Goal: Task Accomplishment & Management: Manage account settings

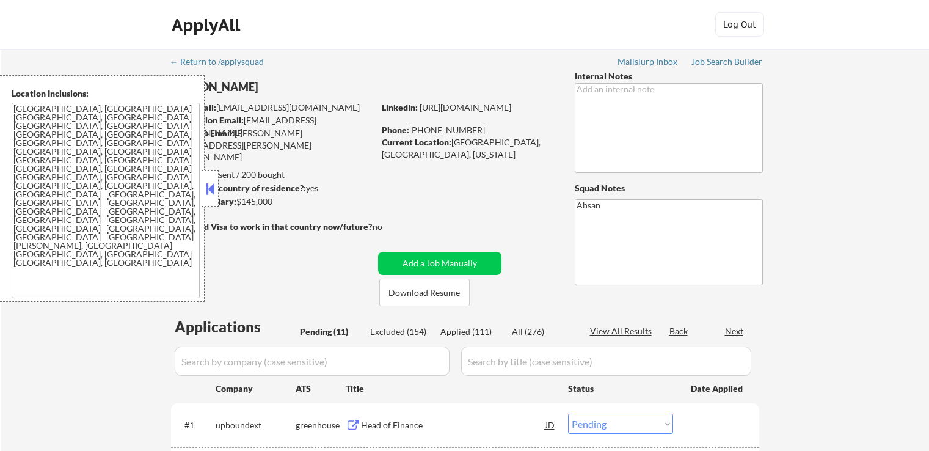
select select ""pending""
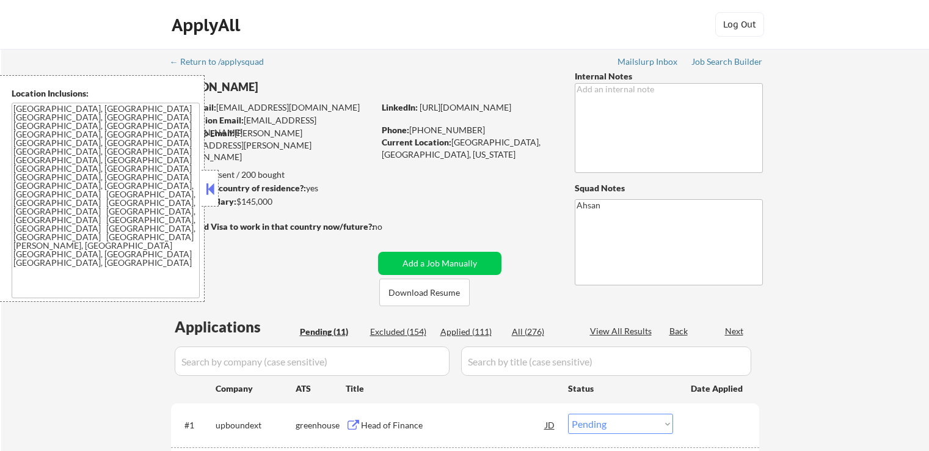
select select ""pending""
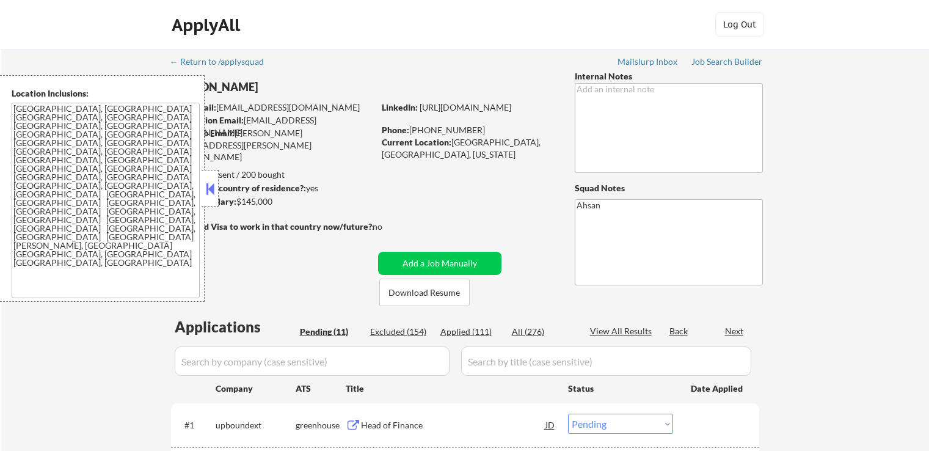
select select ""pending""
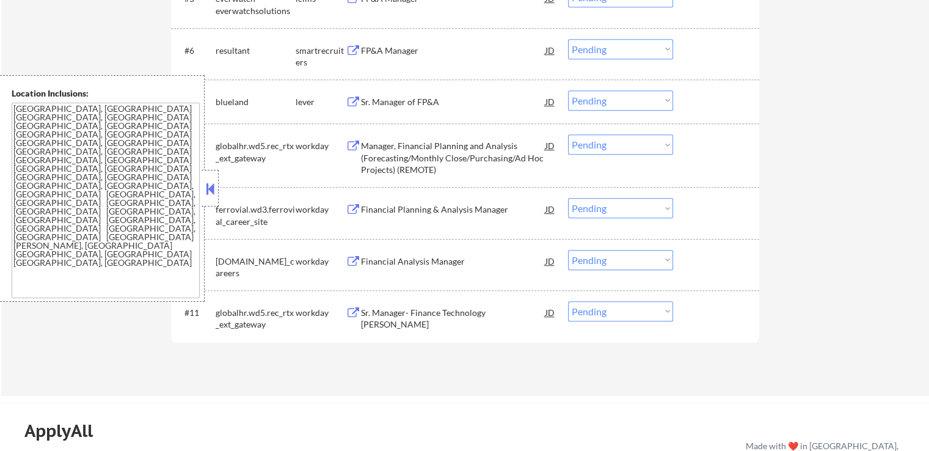
scroll to position [611, 0]
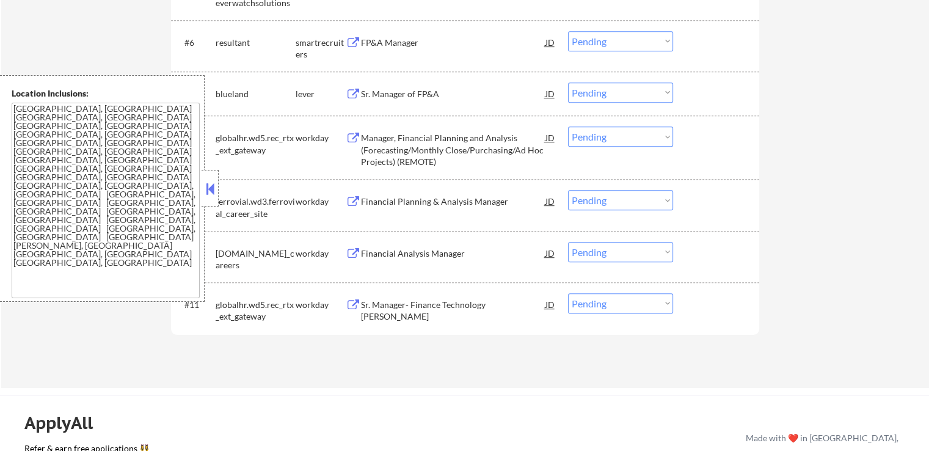
click at [360, 253] on button at bounding box center [353, 254] width 15 height 12
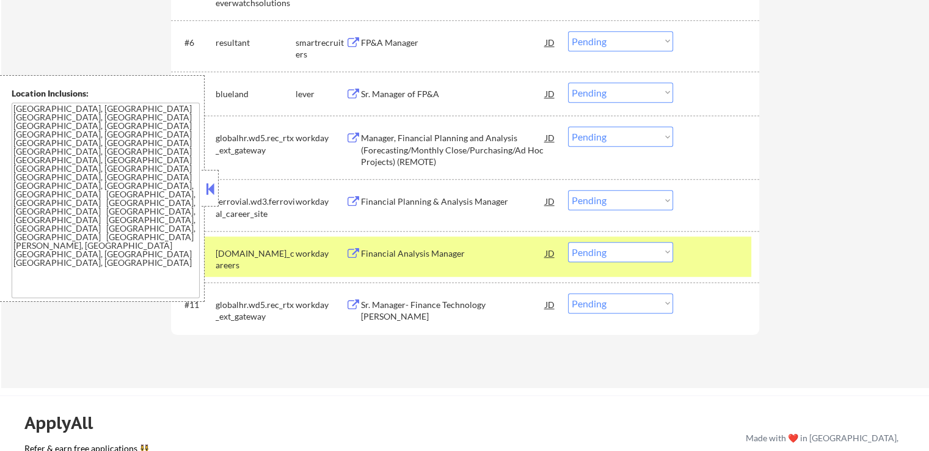
click at [378, 98] on div "Sr. Manager of FP&A" at bounding box center [453, 94] width 184 height 12
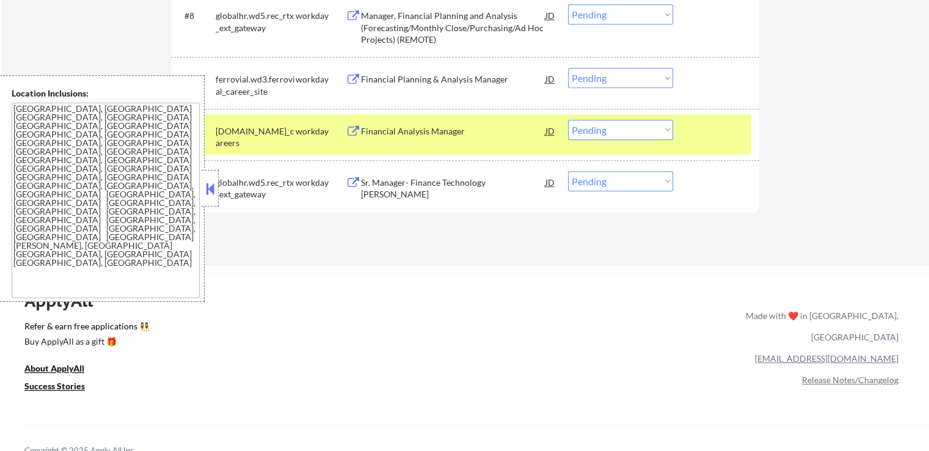
scroll to position [733, 0]
drag, startPoint x: 598, startPoint y: 126, endPoint x: 602, endPoint y: 137, distance: 12.2
click at [598, 126] on select "Choose an option... Pending Applied Excluded (Questions) Excluded (Expired) Exc…" at bounding box center [620, 130] width 105 height 20
click at [568, 120] on select "Choose an option... Pending Applied Excluded (Questions) Excluded (Expired) Exc…" at bounding box center [620, 130] width 105 height 20
select select ""pending""
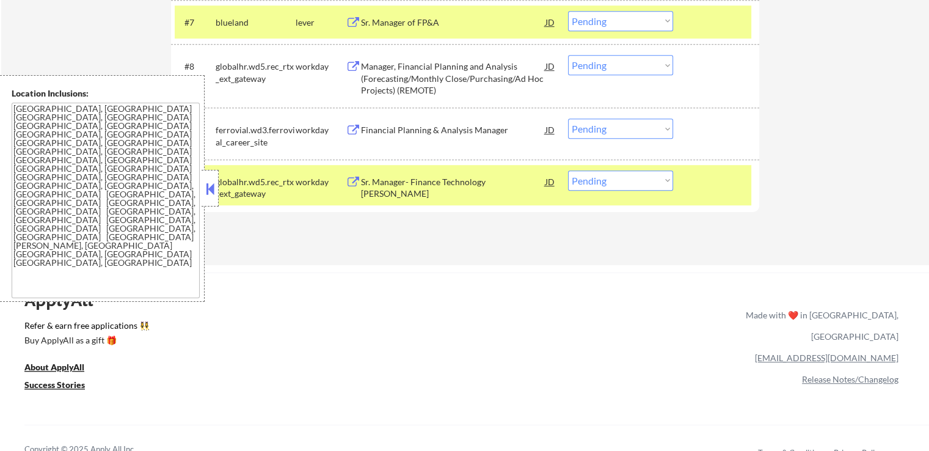
scroll to position [611, 0]
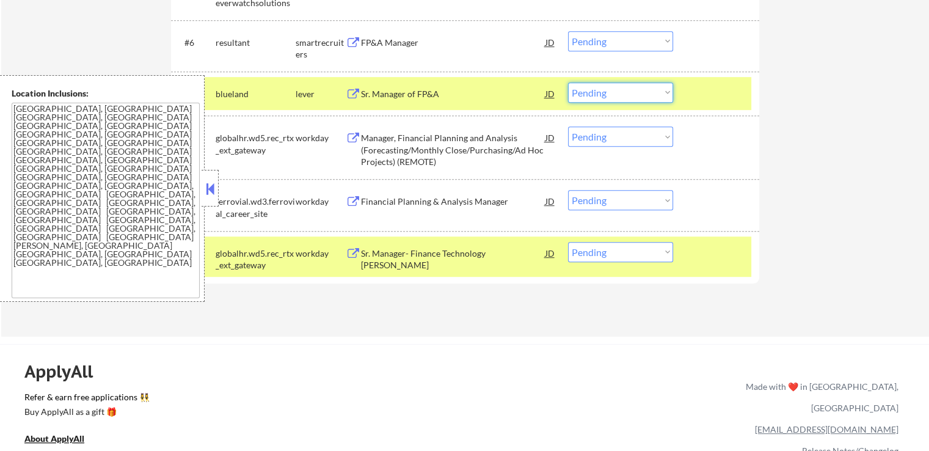
click at [606, 93] on select "Choose an option... Pending Applied Excluded (Questions) Excluded (Expired) Exc…" at bounding box center [620, 92] width 105 height 20
click at [568, 82] on select "Choose an option... Pending Applied Excluded (Questions) Excluded (Expired) Exc…" at bounding box center [620, 92] width 105 height 20
select select ""pending""
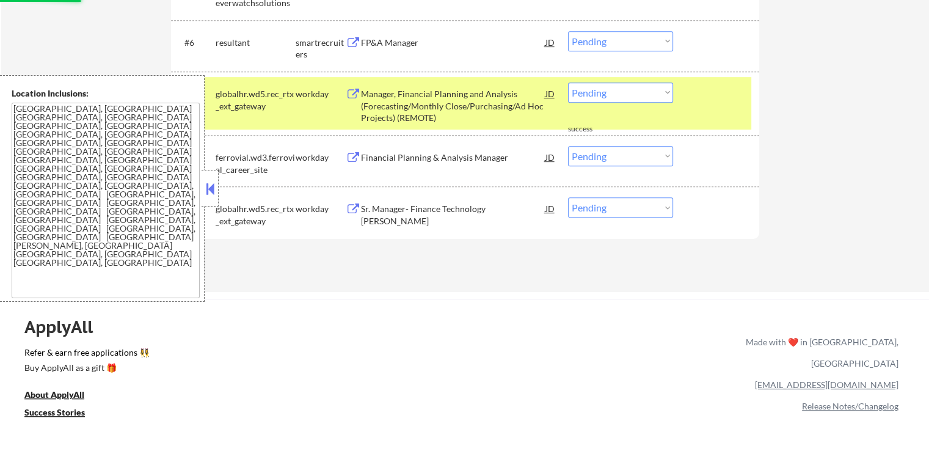
click at [348, 43] on button at bounding box center [353, 43] width 15 height 12
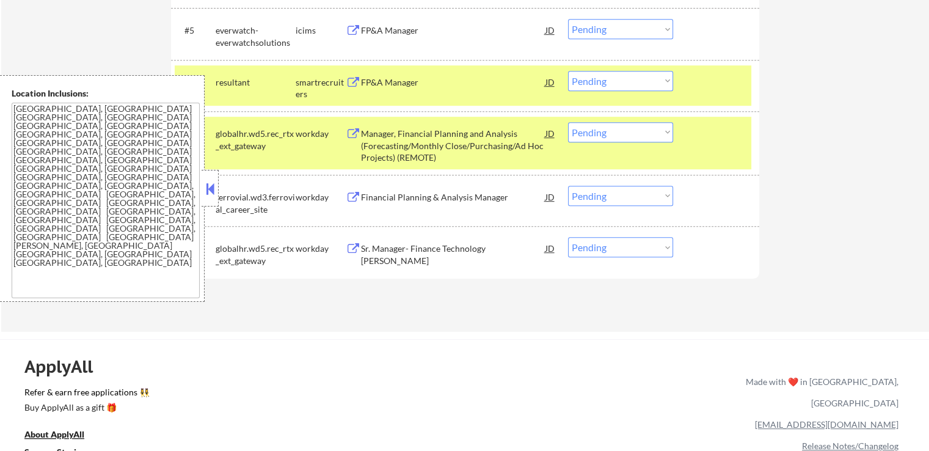
scroll to position [489, 0]
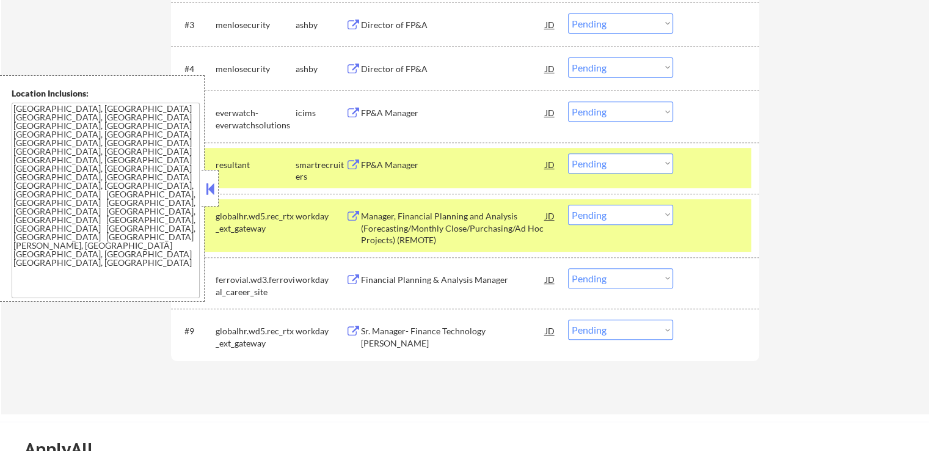
click at [372, 77] on div "Director of FP&A" at bounding box center [453, 68] width 184 height 22
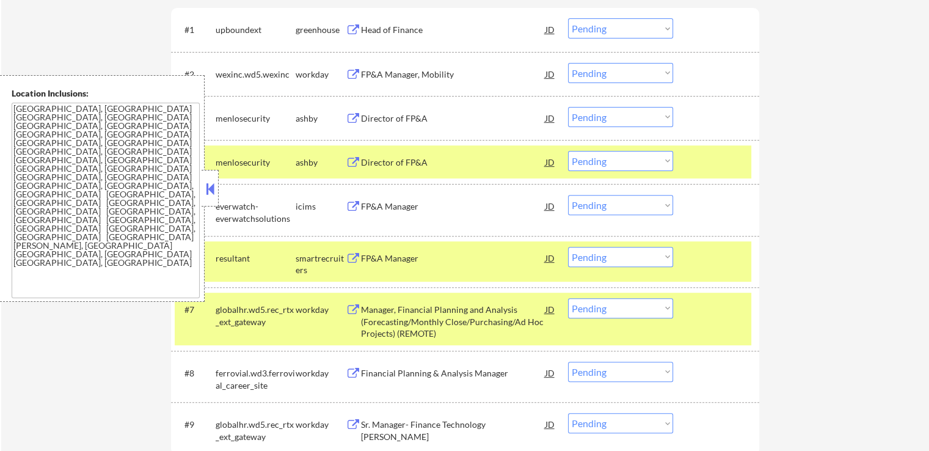
scroll to position [366, 0]
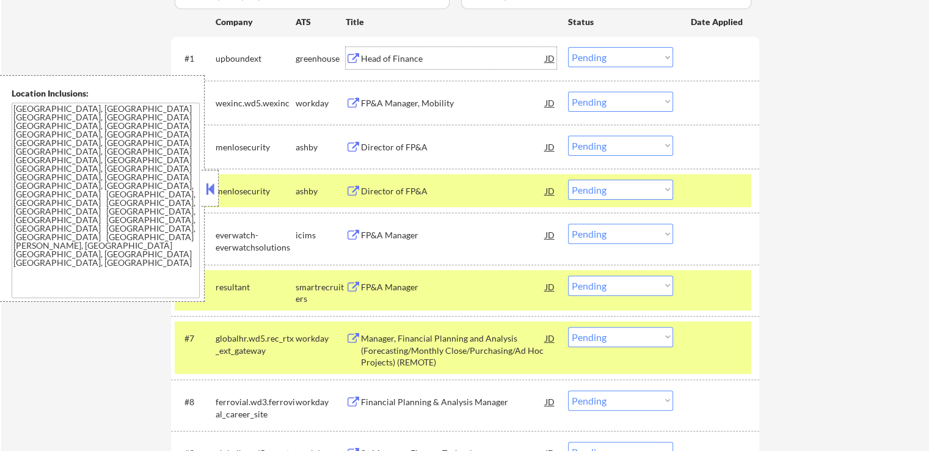
click at [374, 62] on div "Head of Finance" at bounding box center [453, 59] width 184 height 12
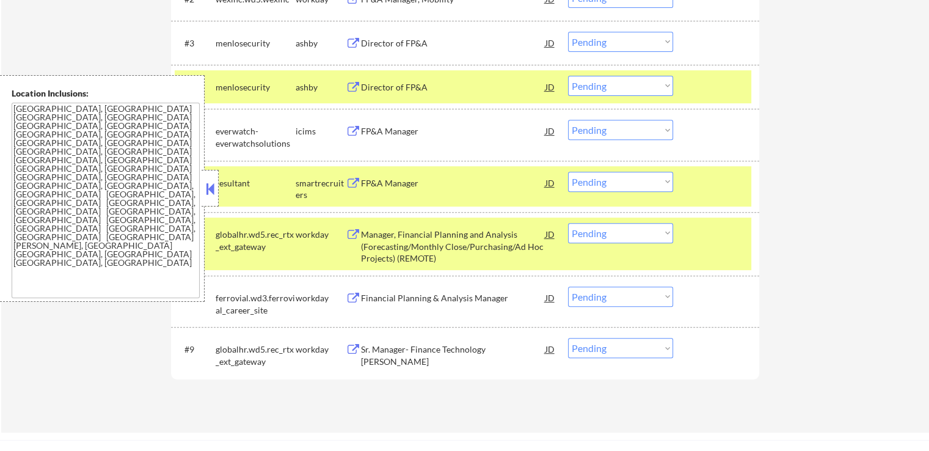
scroll to position [489, 0]
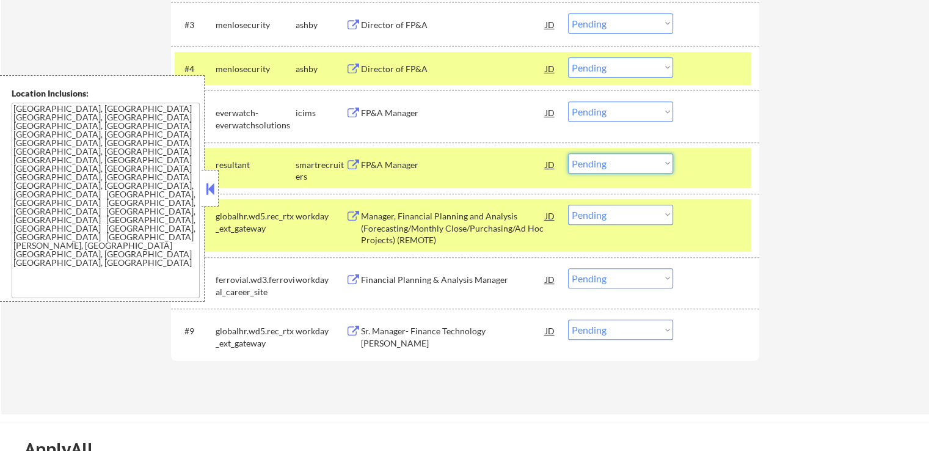
click at [603, 169] on select "Choose an option... Pending Applied Excluded (Questions) Excluded (Expired) Exc…" at bounding box center [620, 163] width 105 height 20
click at [568, 153] on select "Choose an option... Pending Applied Excluded (Questions) Excluded (Expired) Exc…" at bounding box center [620, 163] width 105 height 20
select select ""pending""
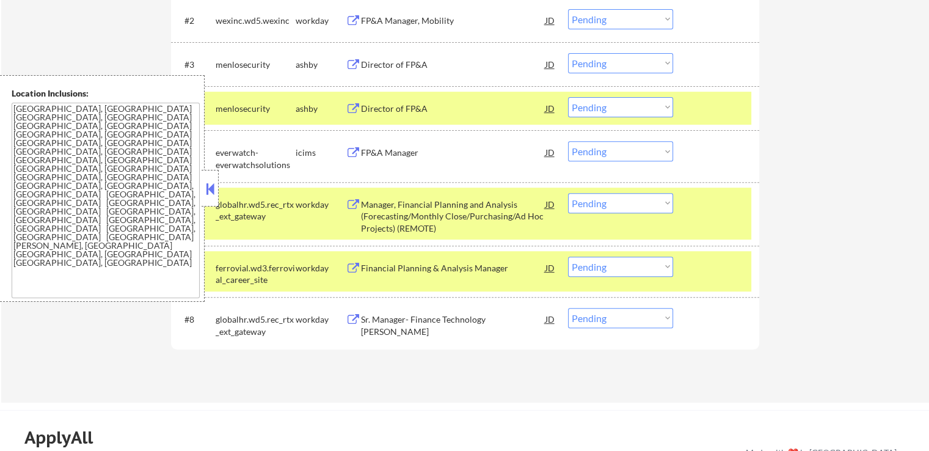
scroll to position [427, 0]
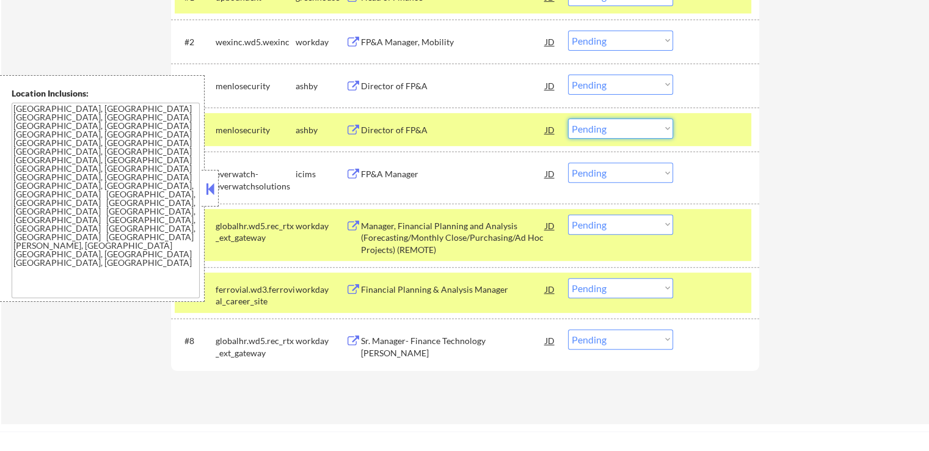
click at [620, 120] on select "Choose an option... Pending Applied Excluded (Questions) Excluded (Expired) Exc…" at bounding box center [620, 128] width 105 height 20
click at [568, 118] on select "Choose an option... Pending Applied Excluded (Questions) Excluded (Expired) Exc…" at bounding box center [620, 128] width 105 height 20
select select ""pending""
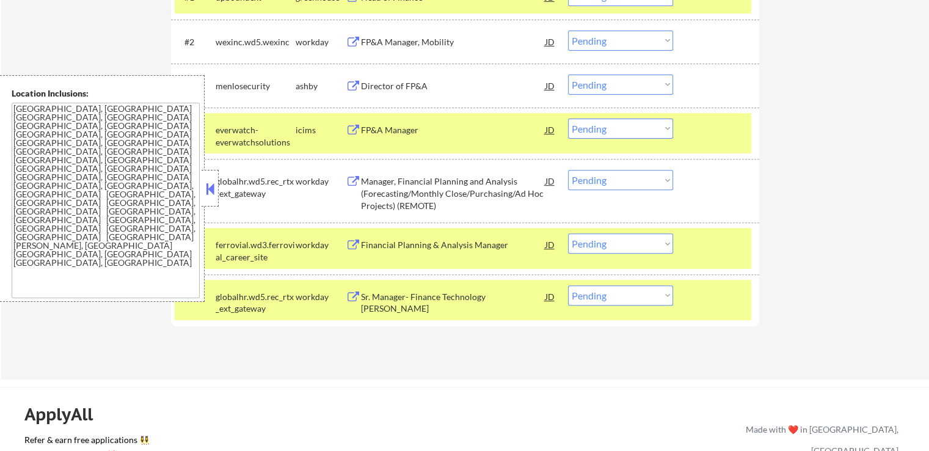
click at [389, 84] on div "Director of FP&A" at bounding box center [453, 86] width 184 height 12
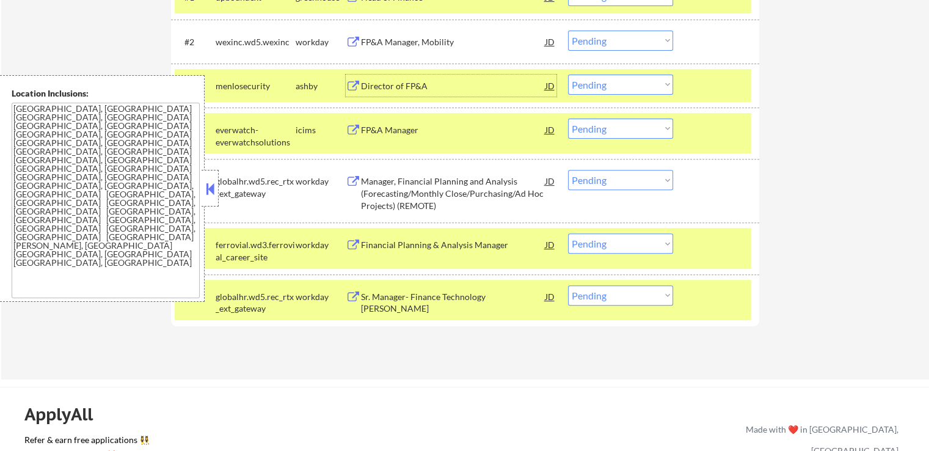
click at [613, 79] on select "Choose an option... Pending Applied Excluded (Questions) Excluded (Expired) Exc…" at bounding box center [620, 85] width 105 height 20
click at [568, 75] on select "Choose an option... Pending Applied Excluded (Questions) Excluded (Expired) Exc…" at bounding box center [620, 85] width 105 height 20
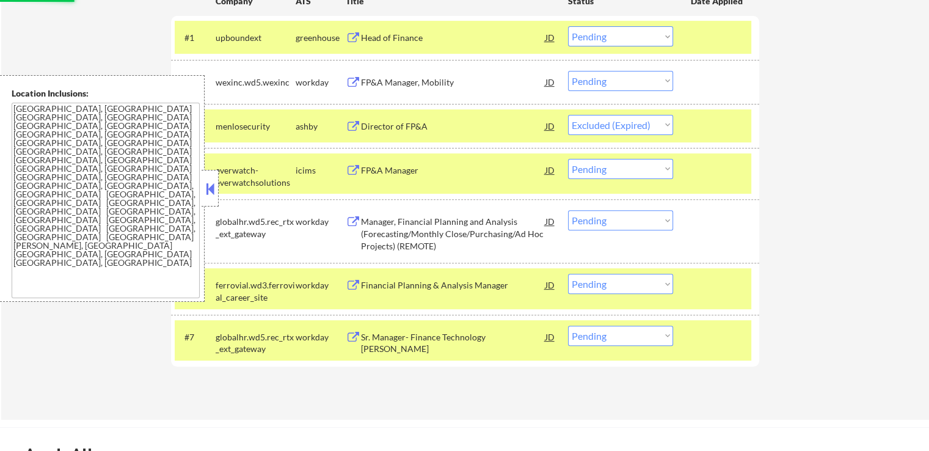
scroll to position [366, 0]
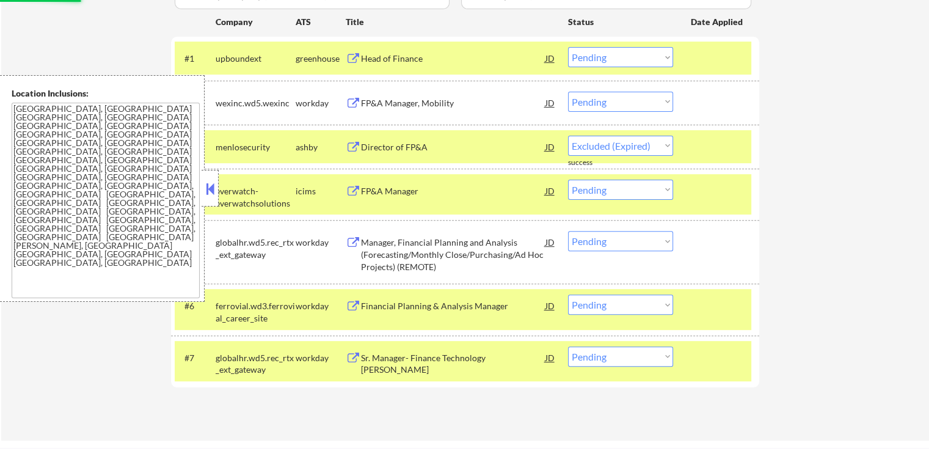
select select ""pending""
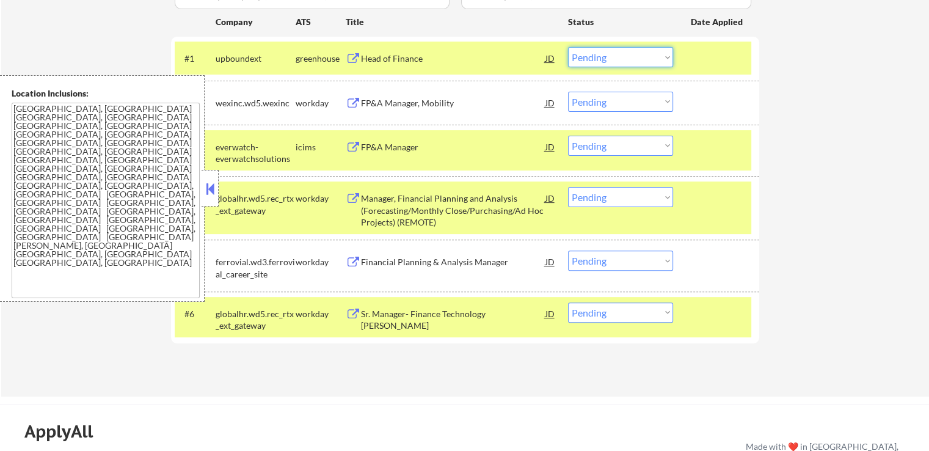
click at [605, 61] on select "Choose an option... Pending Applied Excluded (Questions) Excluded (Expired) Exc…" at bounding box center [620, 57] width 105 height 20
click at [568, 47] on select "Choose an option... Pending Applied Excluded (Questions) Excluded (Expired) Exc…" at bounding box center [620, 57] width 105 height 20
select select ""pending""
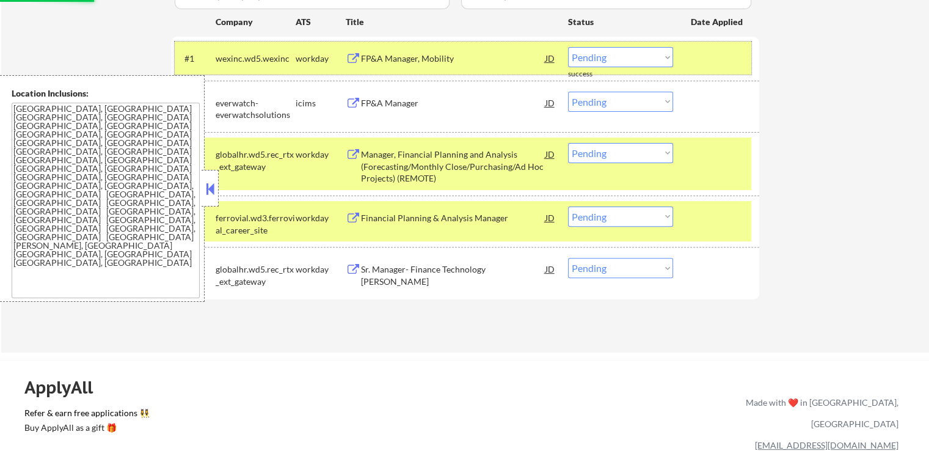
drag, startPoint x: 731, startPoint y: 53, endPoint x: 708, endPoint y: 105, distance: 57.2
click at [732, 53] on div at bounding box center [718, 58] width 54 height 22
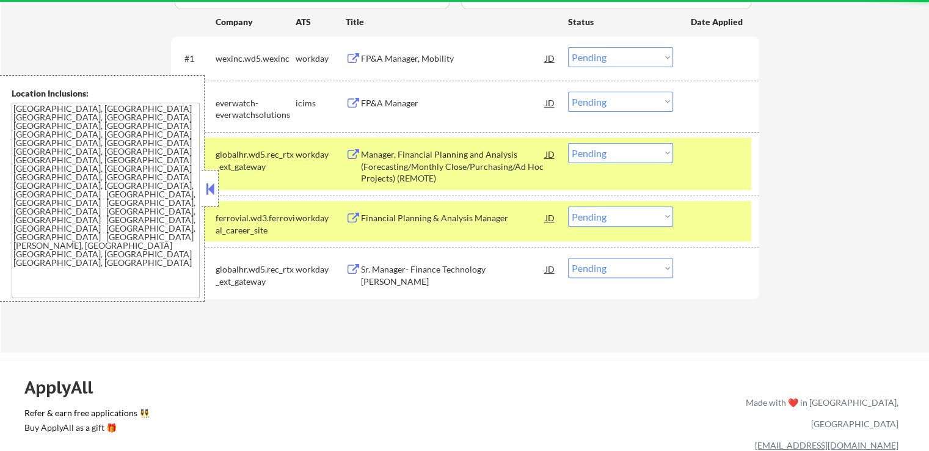
drag, startPoint x: 725, startPoint y: 147, endPoint x: 730, endPoint y: 159, distance: 13.2
click at [725, 148] on div at bounding box center [718, 154] width 54 height 22
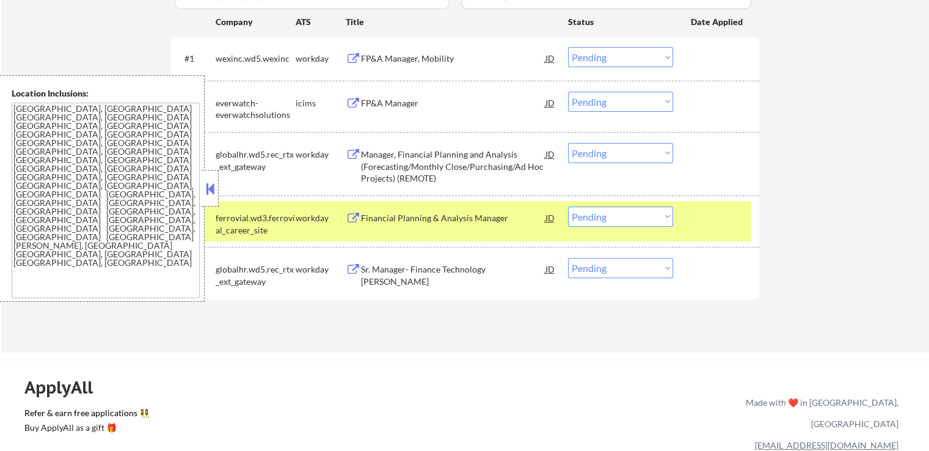
click at [724, 212] on div at bounding box center [718, 217] width 54 height 22
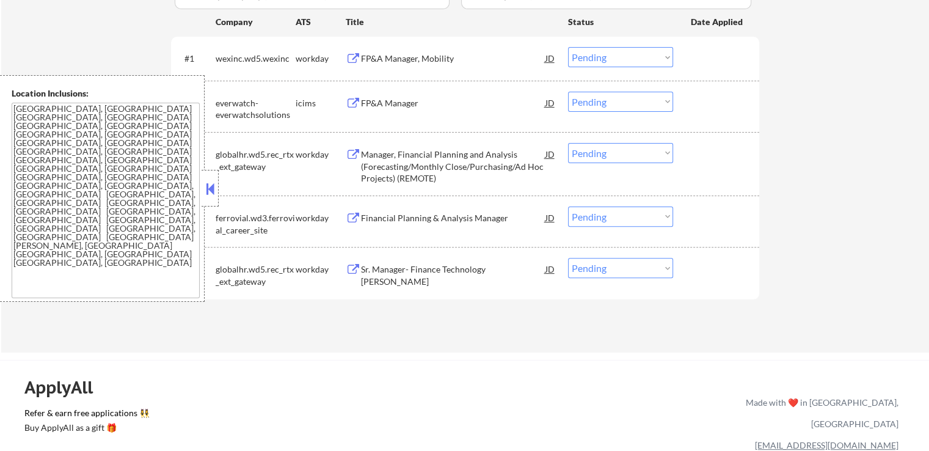
click at [211, 184] on button at bounding box center [209, 189] width 13 height 18
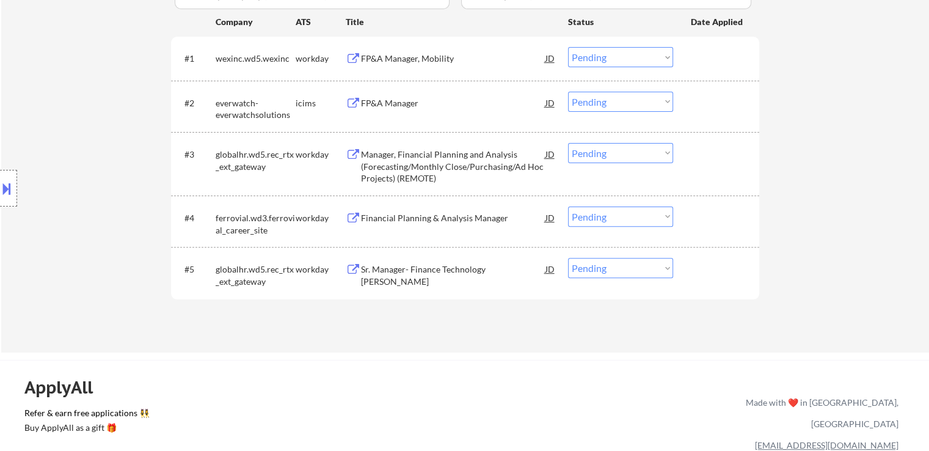
click at [369, 56] on div "FP&A Manager, Mobility" at bounding box center [453, 59] width 184 height 12
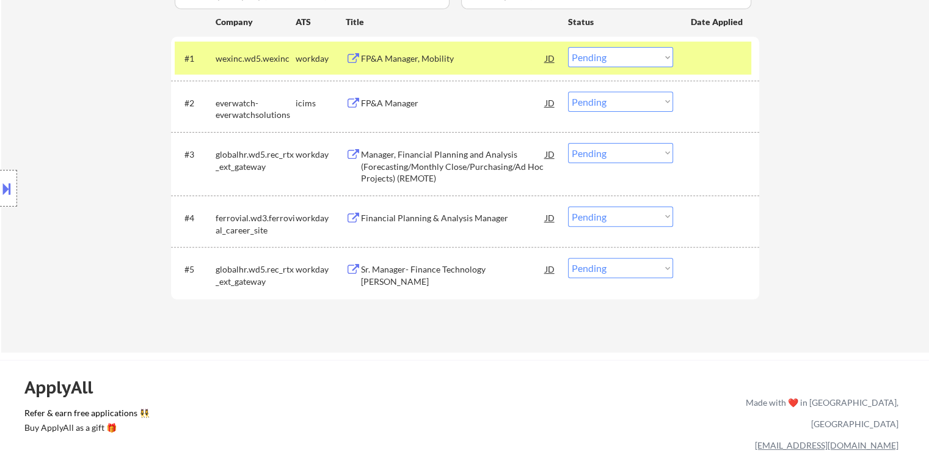
click at [369, 158] on div "Manager, Financial Planning and Analysis (Forecasting/Monthly Close/Purchasing/…" at bounding box center [453, 166] width 184 height 36
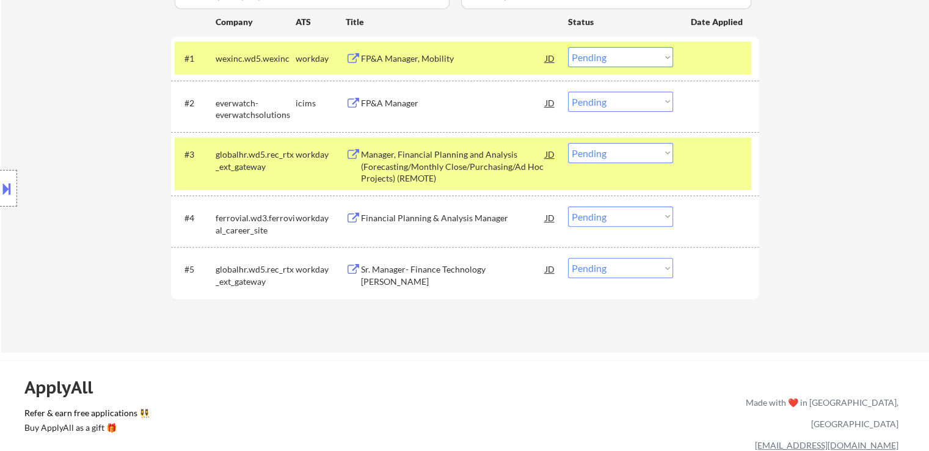
click at [360, 104] on button at bounding box center [353, 104] width 15 height 12
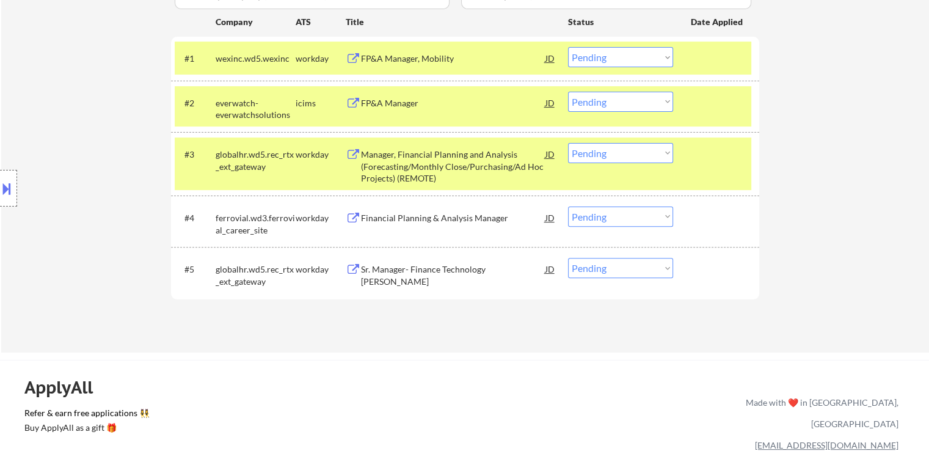
click at [380, 217] on div "Financial Planning & Analysis Manager" at bounding box center [453, 218] width 184 height 12
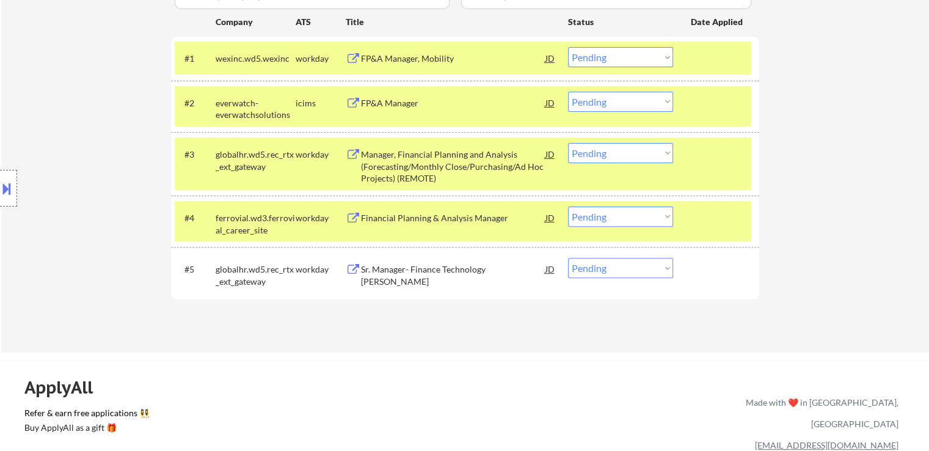
click at [371, 270] on div "Sr. Manager- Finance Technology [PERSON_NAME]" at bounding box center [453, 275] width 184 height 24
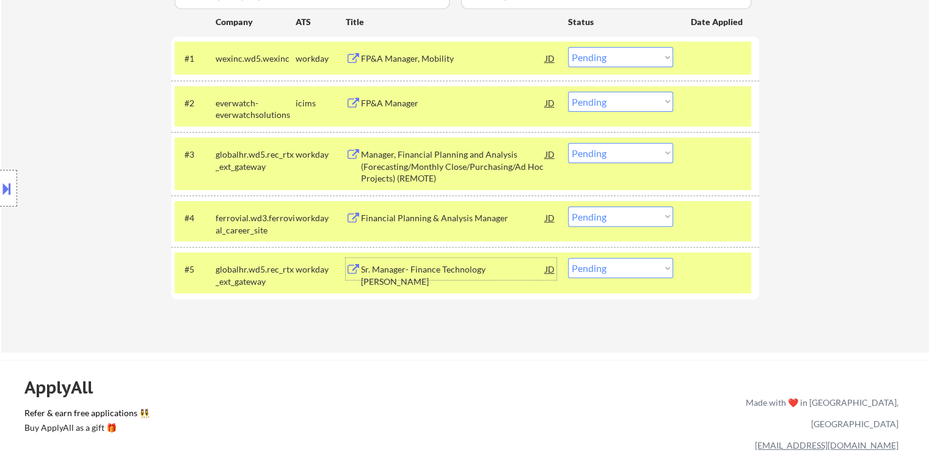
drag, startPoint x: 616, startPoint y: 61, endPoint x: 620, endPoint y: 67, distance: 7.4
click at [617, 62] on select "Choose an option... Pending Applied Excluded (Questions) Excluded (Expired) Exc…" at bounding box center [620, 57] width 105 height 20
click at [568, 47] on select "Choose an option... Pending Applied Excluded (Questions) Excluded (Expired) Exc…" at bounding box center [620, 57] width 105 height 20
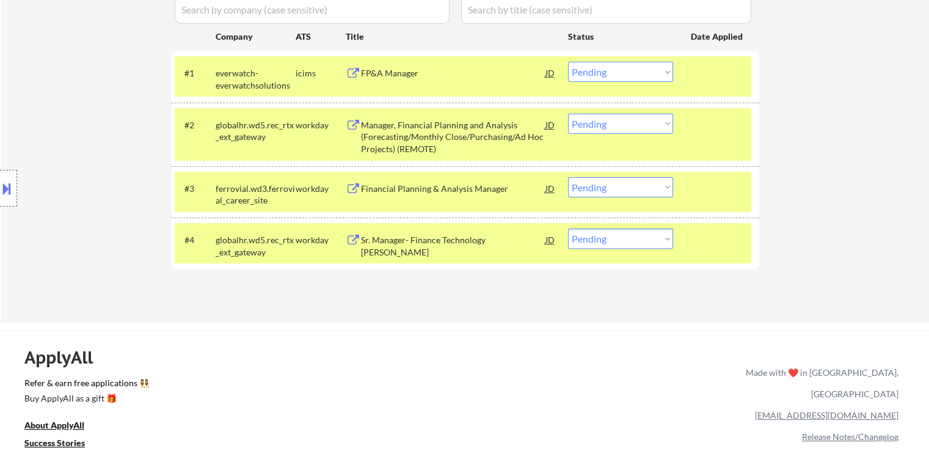
scroll to position [305, 0]
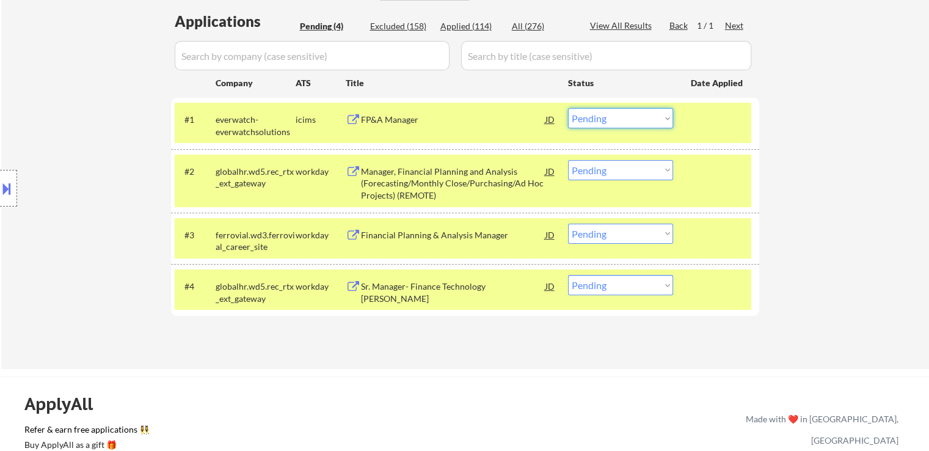
click at [594, 113] on select "Choose an option... Pending Applied Excluded (Questions) Excluded (Expired) Exc…" at bounding box center [620, 118] width 105 height 20
click at [568, 108] on select "Choose an option... Pending Applied Excluded (Questions) Excluded (Expired) Exc…" at bounding box center [620, 118] width 105 height 20
select select ""pending""
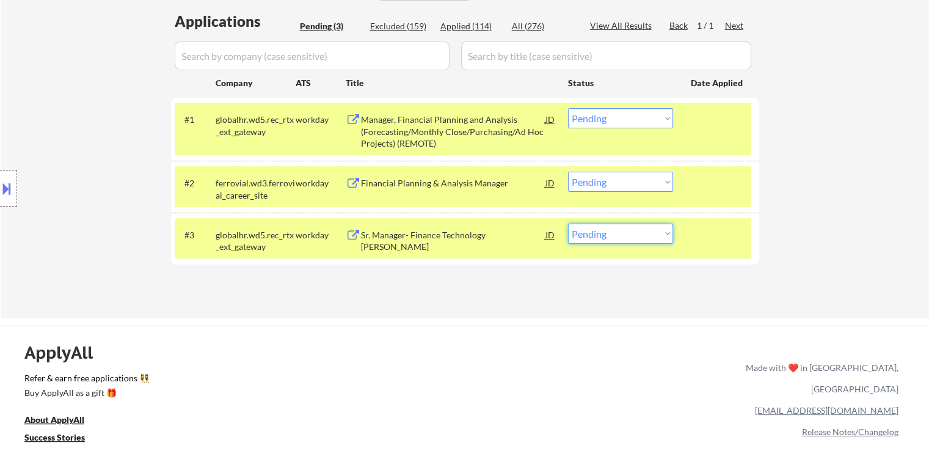
click at [619, 235] on select "Choose an option... Pending Applied Excluded (Questions) Excluded (Expired) Exc…" at bounding box center [620, 234] width 105 height 20
select select ""excluded__bad_match_""
click at [568, 224] on select "Choose an option... Pending Applied Excluded (Questions) Excluded (Expired) Exc…" at bounding box center [620, 234] width 105 height 20
click at [606, 118] on select "Choose an option... Pending Applied Excluded (Questions) Excluded (Expired) Exc…" at bounding box center [620, 118] width 105 height 20
click at [568, 108] on select "Choose an option... Pending Applied Excluded (Questions) Excluded (Expired) Exc…" at bounding box center [620, 118] width 105 height 20
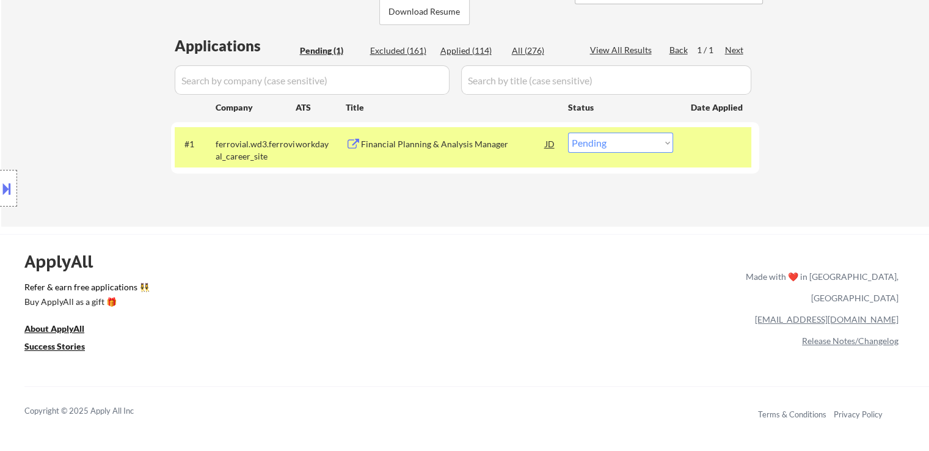
scroll to position [244, 0]
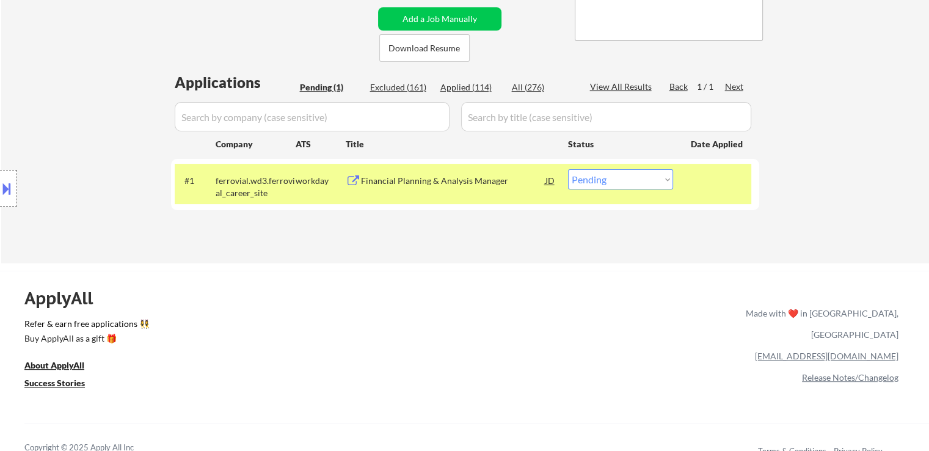
click at [0, 194] on button at bounding box center [6, 188] width 13 height 20
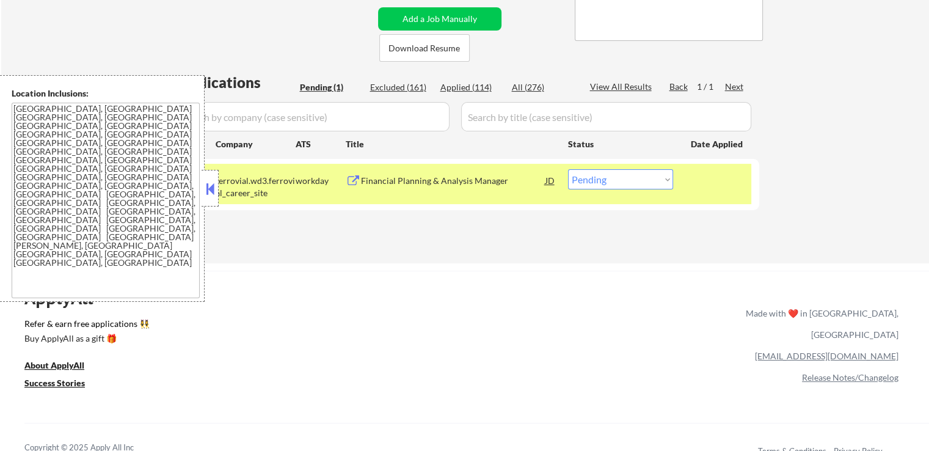
click at [161, 153] on textarea "[GEOGRAPHIC_DATA], [GEOGRAPHIC_DATA] [GEOGRAPHIC_DATA], [GEOGRAPHIC_DATA] [GEOG…" at bounding box center [106, 200] width 188 height 195
click at [618, 176] on select "Choose an option... Pending Applied Excluded (Questions) Excluded (Expired) Exc…" at bounding box center [620, 179] width 105 height 20
select select ""applied""
click at [568, 169] on select "Choose an option... Pending Applied Excluded (Questions) Excluded (Expired) Exc…" at bounding box center [620, 179] width 105 height 20
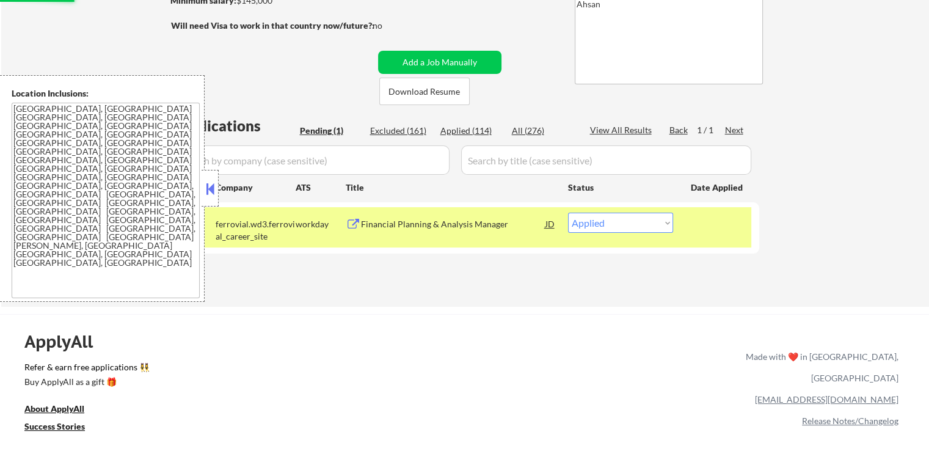
scroll to position [183, 0]
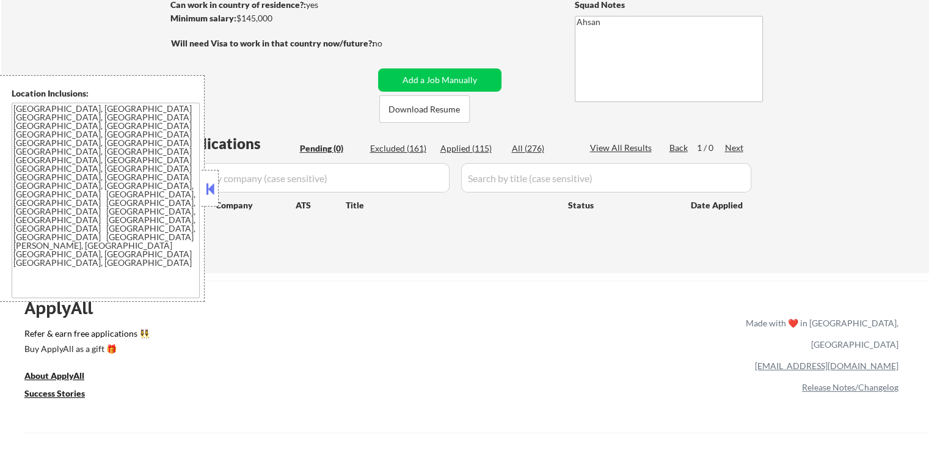
click at [471, 145] on div "Applied (115)" at bounding box center [470, 148] width 61 height 12
select select ""applied""
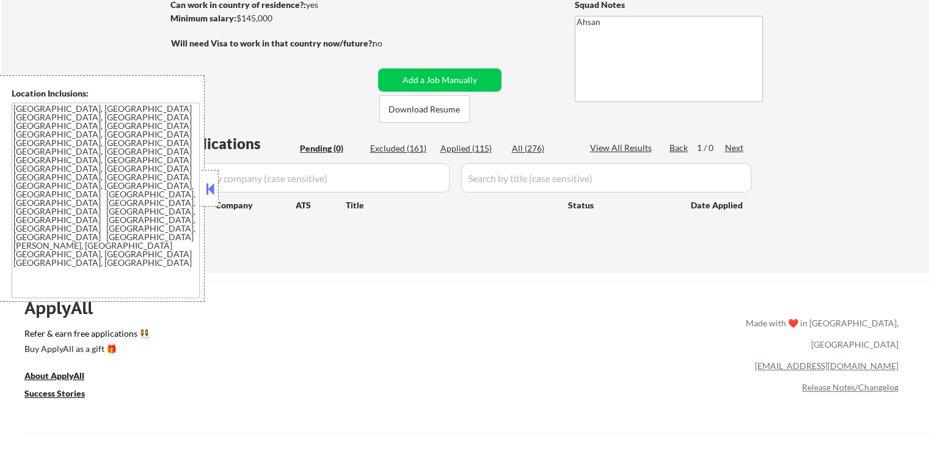
select select ""applied""
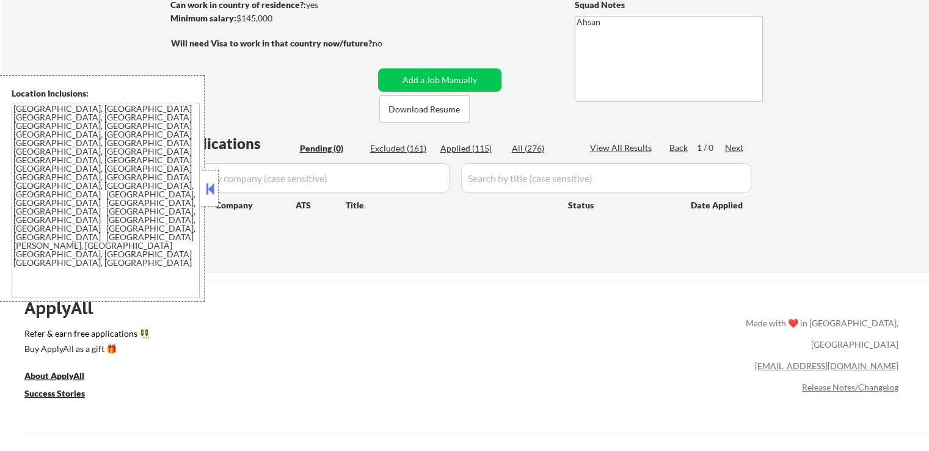
select select ""applied""
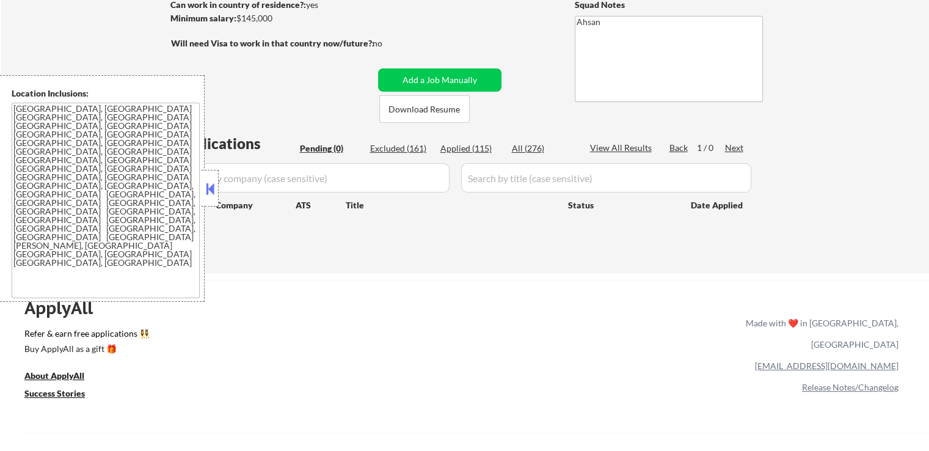
select select ""applied""
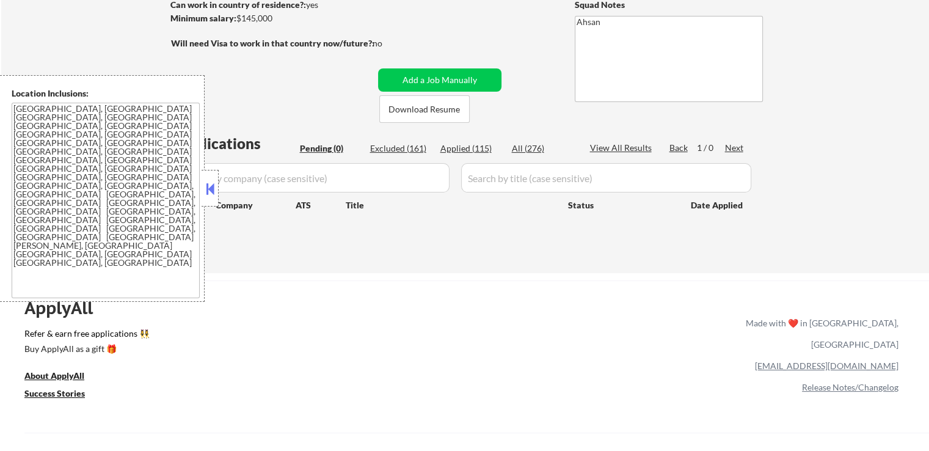
select select ""applied""
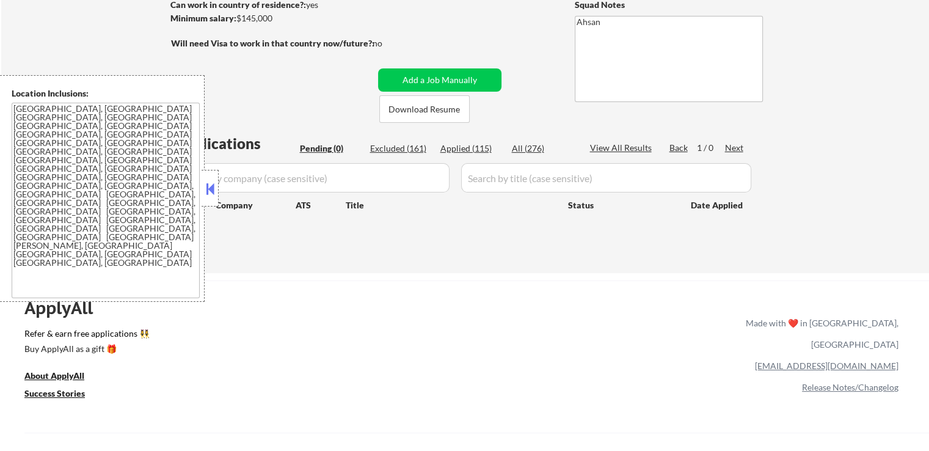
select select ""applied""
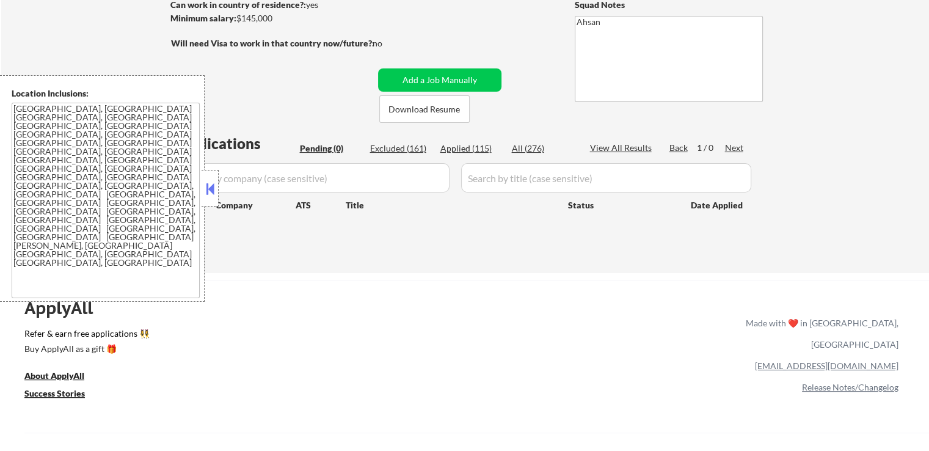
select select ""applied""
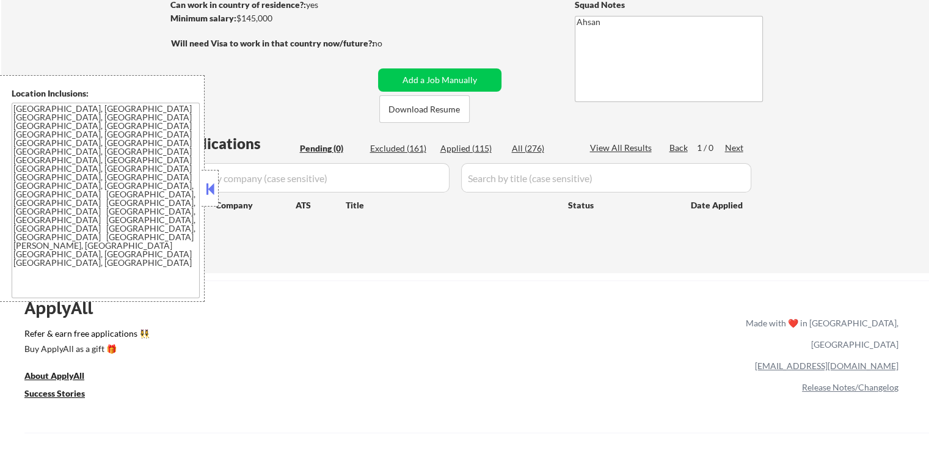
select select ""applied""
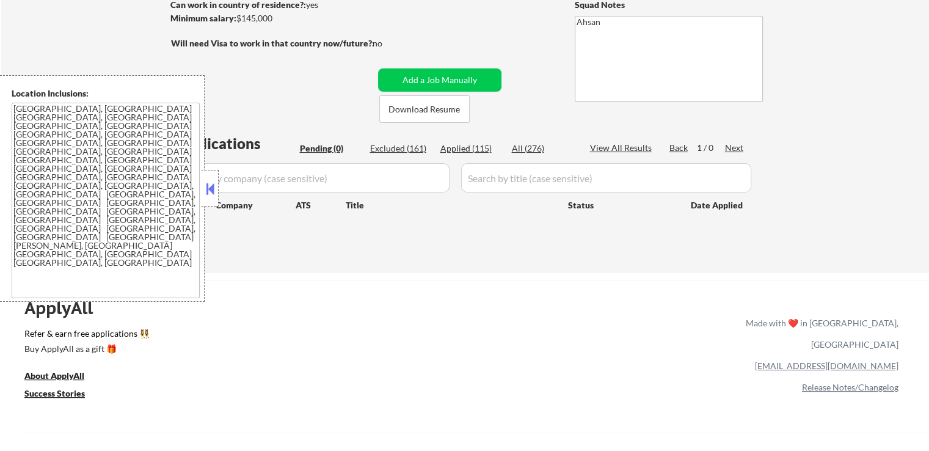
select select ""applied""
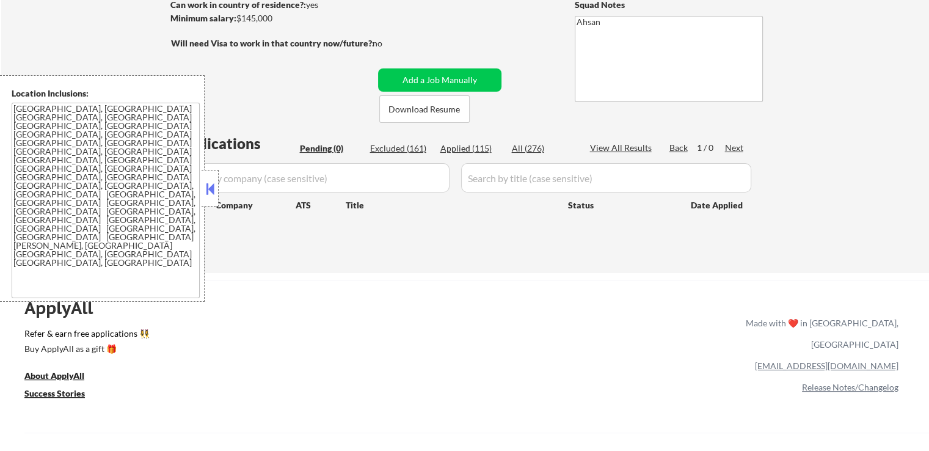
select select ""applied""
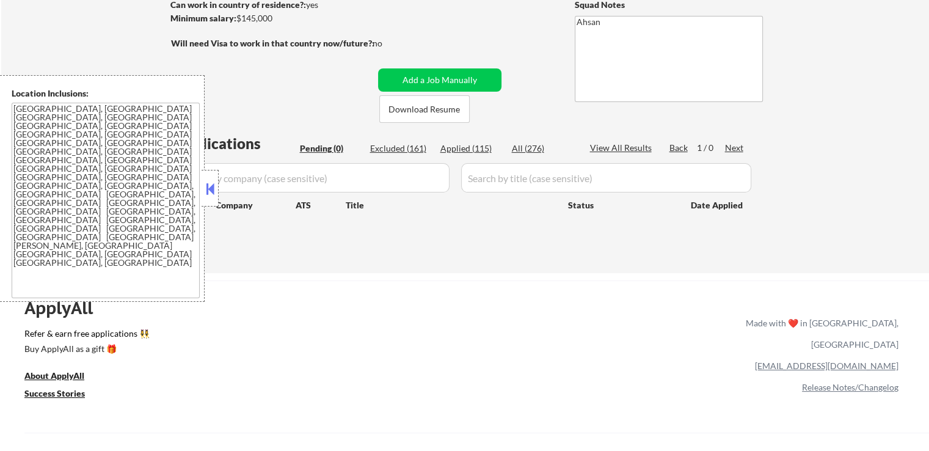
select select ""applied""
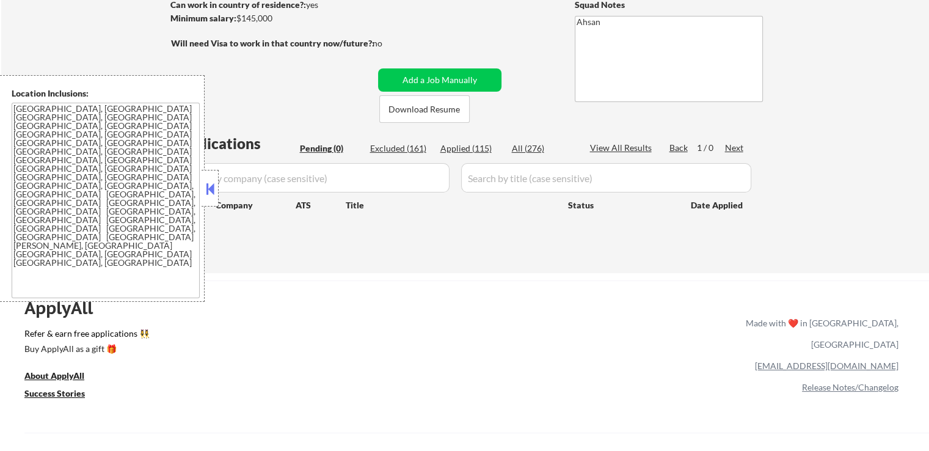
select select ""applied""
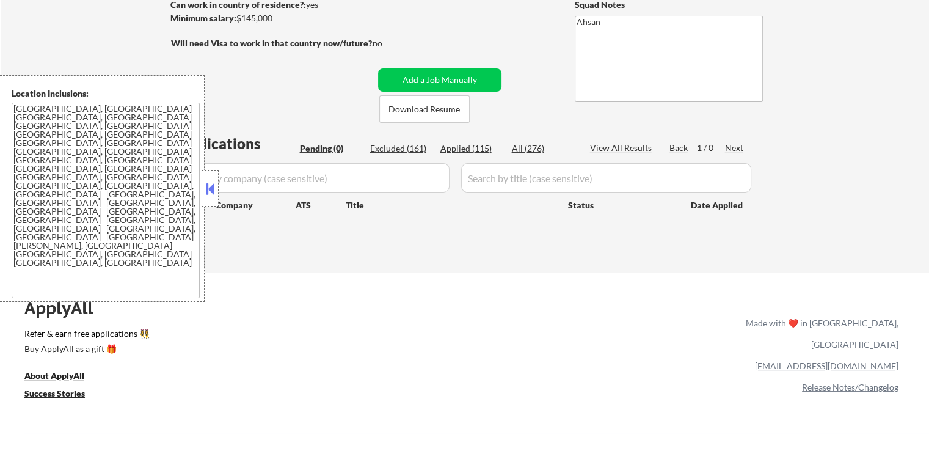
select select ""applied""
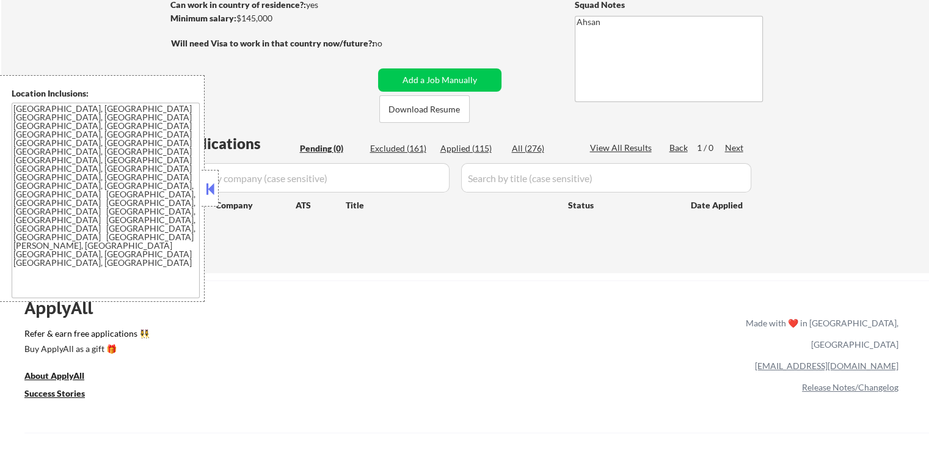
select select ""applied""
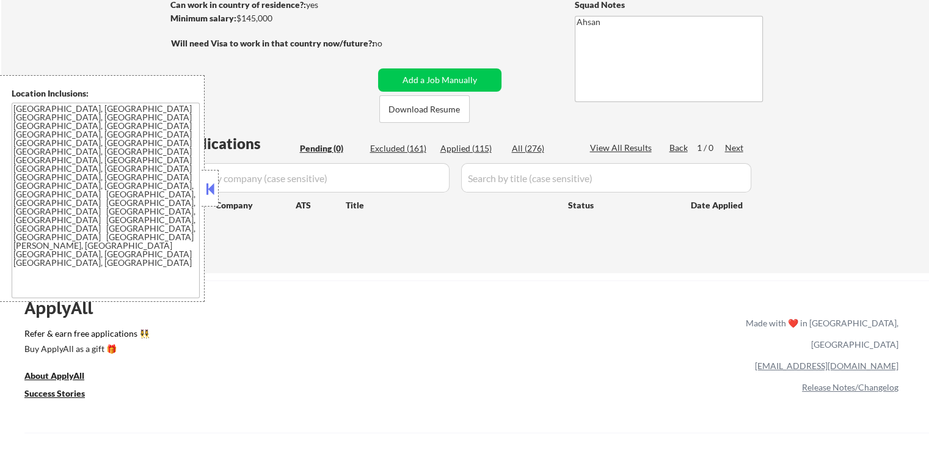
select select ""applied""
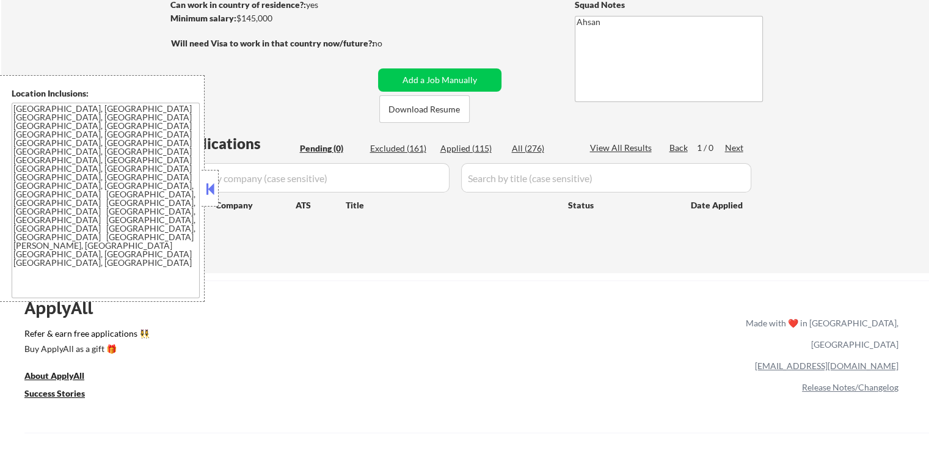
select select ""applied""
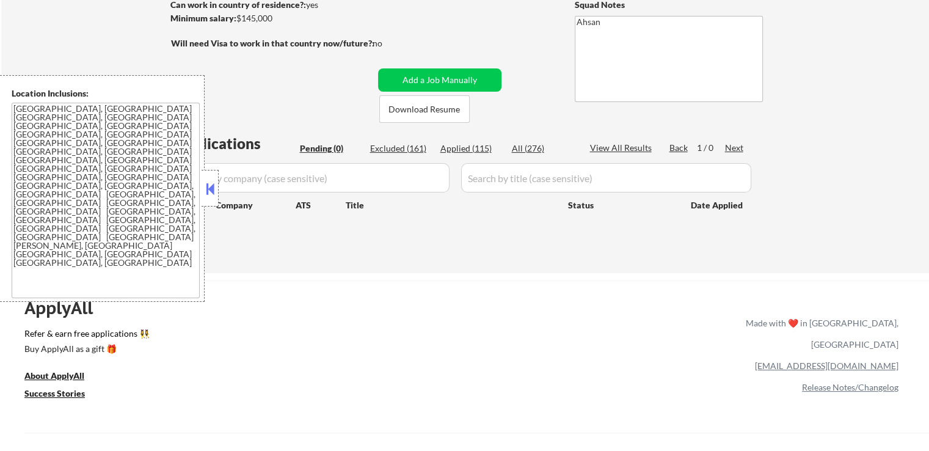
select select ""applied""
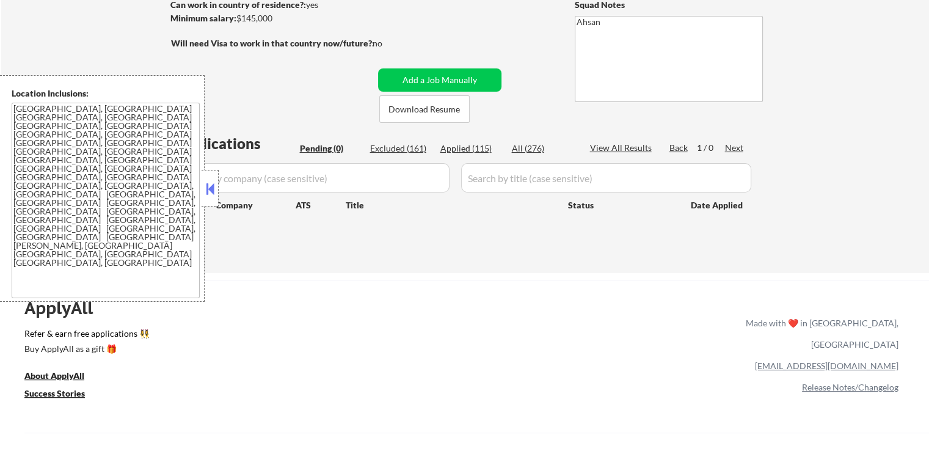
select select ""applied""
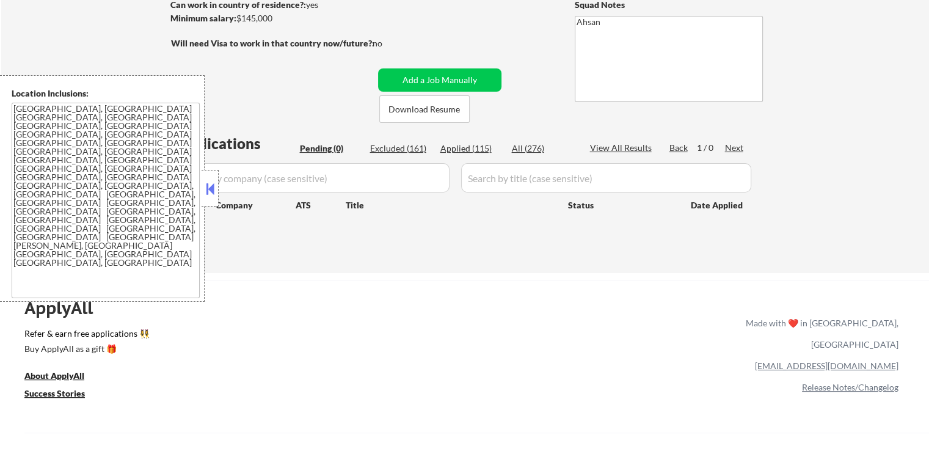
select select ""applied""
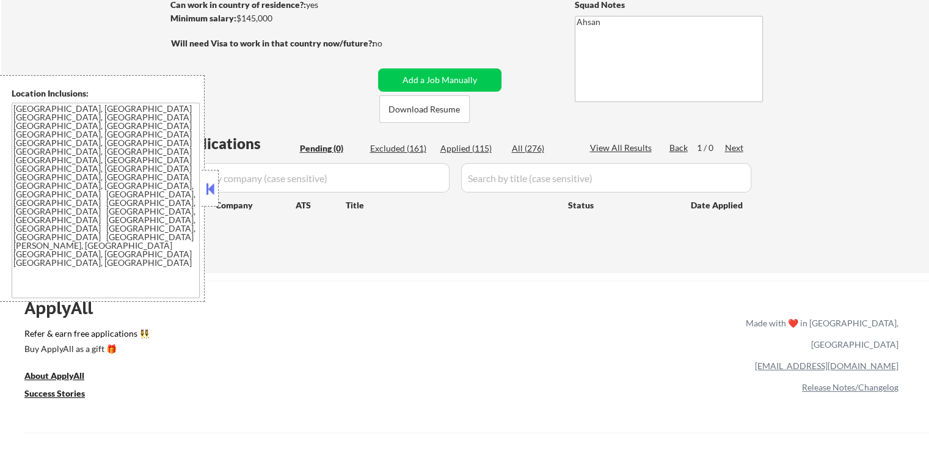
select select ""applied""
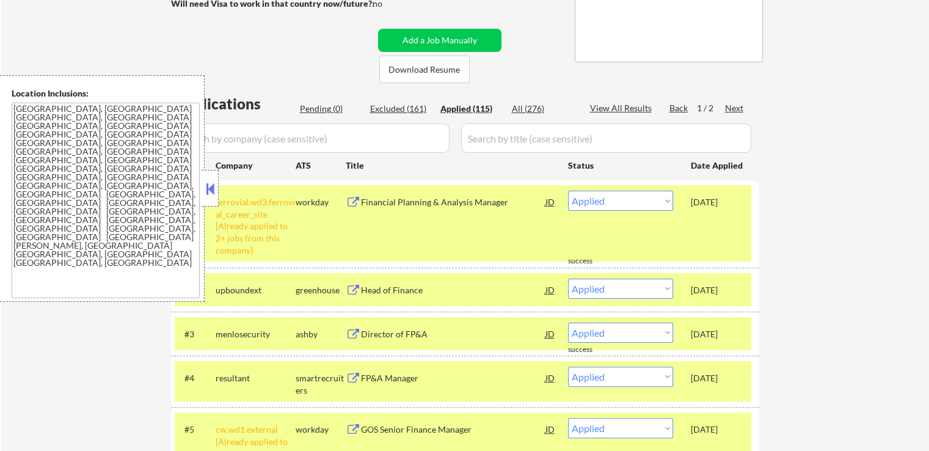
scroll to position [244, 0]
